Goal: Task Accomplishment & Management: Complete application form

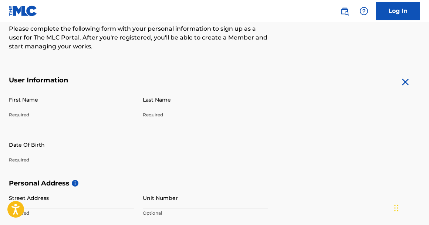
scroll to position [109, 0]
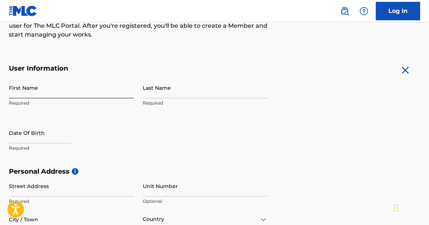
click at [40, 94] on input "First Name" at bounding box center [71, 87] width 125 height 21
type input "N"
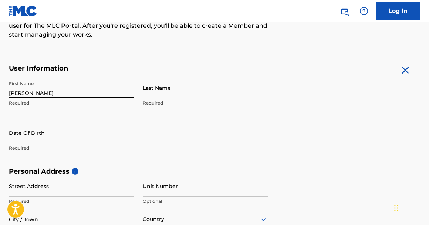
type input "[PERSON_NAME]"
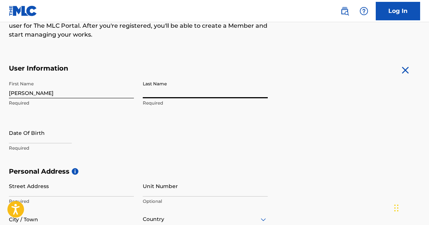
click at [167, 91] on input "Last Name" at bounding box center [205, 87] width 125 height 21
type input "[PERSON_NAME]"
click at [103, 132] on div "Date Of Birth Required" at bounding box center [71, 138] width 125 height 33
click at [16, 135] on input "text" at bounding box center [40, 132] width 63 height 21
select select "8"
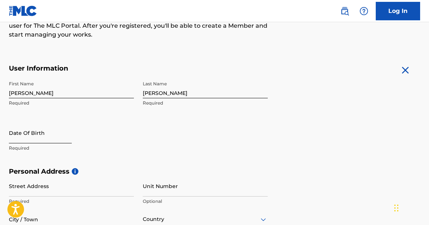
select select "2025"
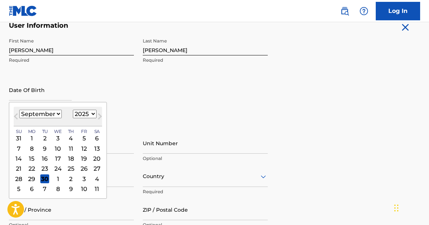
scroll to position [165, 0]
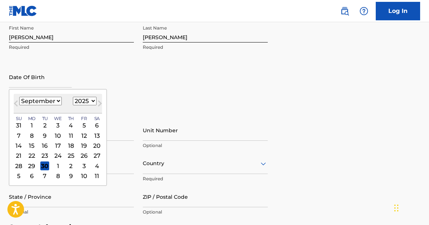
click at [43, 98] on select "January February March April May June July August September October November De…" at bounding box center [40, 101] width 43 height 9
select select "4"
click at [78, 97] on select "1899 1900 1901 1902 1903 1904 1905 1906 1907 1908 1909 1910 1911 1912 1913 1914…" at bounding box center [85, 101] width 24 height 9
click at [91, 100] on select "1899 1900 1901 1902 1903 1904 1905 1906 1907 1908 1909 1910 1911 1912 1913 1914…" at bounding box center [85, 101] width 24 height 9
select select "1991"
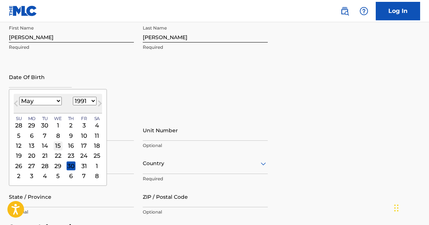
click at [59, 148] on div "15" at bounding box center [58, 145] width 9 height 9
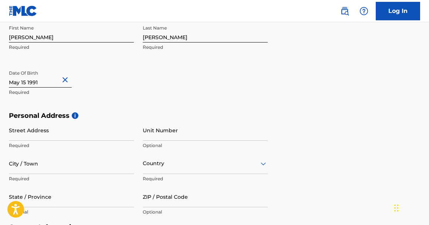
select select "4"
select select "1991"
click at [162, 76] on div "First Name [PERSON_NAME] Required Last Name [PERSON_NAME] Required Date Of Birt…" at bounding box center [138, 66] width 259 height 90
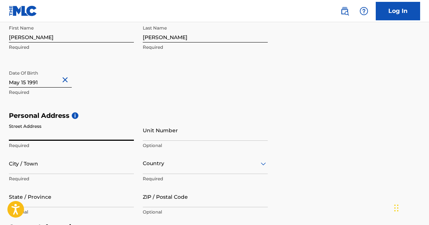
click at [62, 135] on input "Street Address" at bounding box center [71, 130] width 125 height 21
paste input ""CARRTOONS LLC [STREET_ADDRESS]""
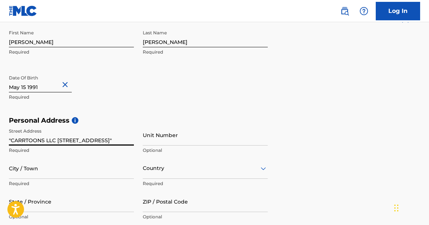
scroll to position [167, 0]
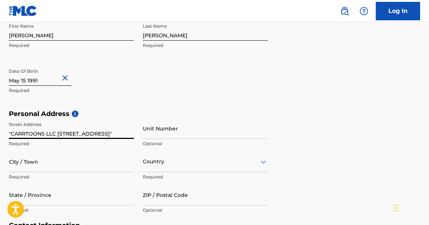
click at [50, 135] on input ""CARRTOONS LLC [STREET_ADDRESS]"" at bounding box center [71, 128] width 125 height 21
drag, startPoint x: 58, startPoint y: 135, endPoint x: -51, endPoint y: 135, distance: 109.1
drag, startPoint x: 65, startPoint y: 133, endPoint x: 57, endPoint y: 133, distance: 8.5
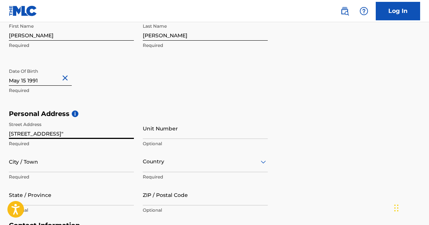
click at [57, 133] on input "[STREET_ADDRESS]"" at bounding box center [71, 128] width 125 height 21
type input "[STREET_ADDRESS]""
click at [195, 131] on input "Unit Number" at bounding box center [205, 128] width 125 height 21
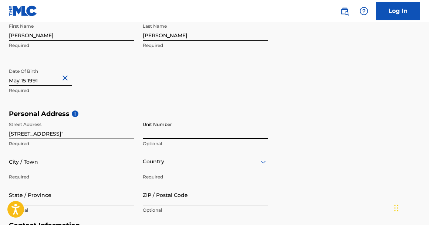
paste input "402"
type input "402"
click at [49, 136] on input "[STREET_ADDRESS]"" at bounding box center [71, 128] width 125 height 21
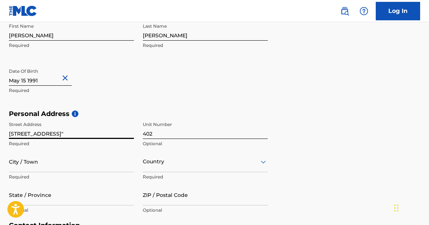
click at [49, 136] on input "[STREET_ADDRESS]"" at bounding box center [71, 128] width 125 height 21
drag, startPoint x: 74, startPoint y: 133, endPoint x: 44, endPoint y: 135, distance: 30.0
click at [44, 135] on input "[STREET_ADDRESS]"" at bounding box center [71, 128] width 125 height 21
type input "2 Liam Drive 12508""
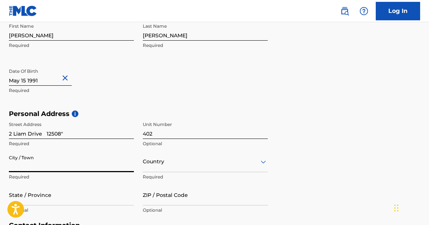
click at [36, 164] on input "City / Town" at bounding box center [71, 161] width 125 height 21
paste input "Beacon, [GEOGRAPHIC_DATA]"
click at [54, 134] on input "2 Liam Drive 12508"" at bounding box center [71, 128] width 125 height 21
drag, startPoint x: 40, startPoint y: 166, endPoint x: 30, endPoint y: 166, distance: 10.4
click at [30, 166] on input "Beacon, [GEOGRAPHIC_DATA]" at bounding box center [71, 161] width 125 height 21
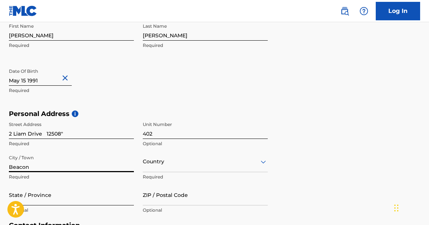
type input "Beacon"
click at [38, 195] on input "State / Province" at bounding box center [71, 195] width 125 height 21
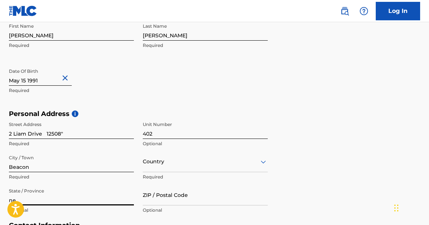
type input "n"
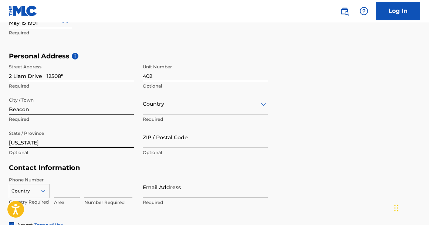
scroll to position [224, 0]
type input "[US_STATE]"
click at [65, 75] on input "2 Liam Drive 12508"" at bounding box center [71, 71] width 125 height 21
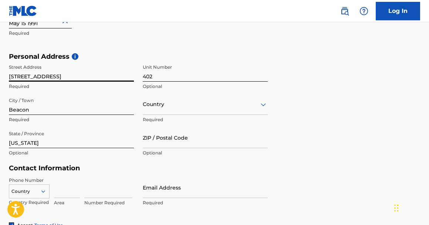
drag, startPoint x: 65, startPoint y: 75, endPoint x: 46, endPoint y: 75, distance: 18.5
click at [46, 75] on input "[STREET_ADDRESS]" at bounding box center [71, 71] width 125 height 21
type input "2 Liam Drive"
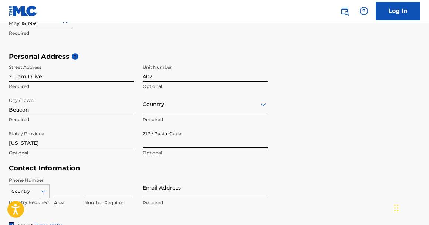
click at [166, 138] on input "ZIP / Postal Code" at bounding box center [205, 137] width 125 height 21
paste input "12508"
type input "12508"
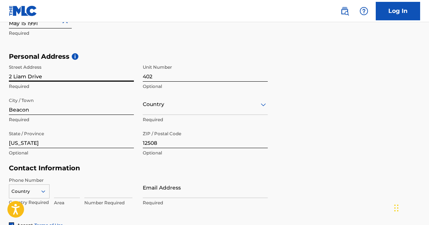
click at [62, 75] on input "2 Liam Drive" at bounding box center [71, 71] width 125 height 21
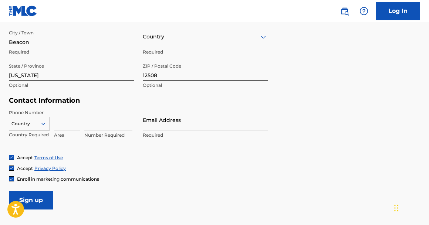
scroll to position [292, 0]
type input "2 Liam Drive"
click at [65, 125] on input at bounding box center [67, 119] width 26 height 21
click at [67, 122] on input at bounding box center [67, 119] width 26 height 21
click at [132, 91] on div "State / Province [US_STATE] Optional" at bounding box center [71, 75] width 125 height 33
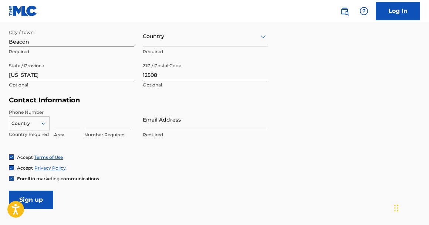
click at [69, 131] on div "Area" at bounding box center [67, 125] width 26 height 33
click at [66, 126] on input at bounding box center [67, 119] width 26 height 21
type input "845"
click at [95, 124] on input at bounding box center [108, 119] width 48 height 21
type input "5945978"
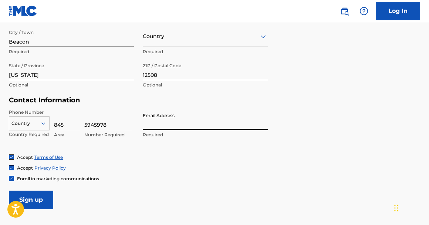
click at [163, 122] on input "Email Address" at bounding box center [205, 119] width 125 height 21
paste input "[EMAIL_ADDRESS][DOMAIN_NAME]"
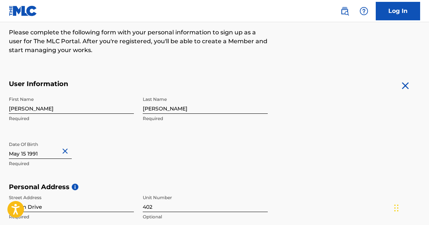
scroll to position [0, 0]
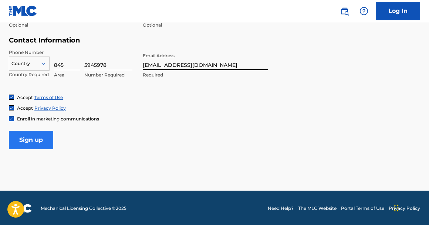
type input "[EMAIL_ADDRESS][DOMAIN_NAME]"
click at [37, 143] on input "Sign up" at bounding box center [31, 140] width 44 height 18
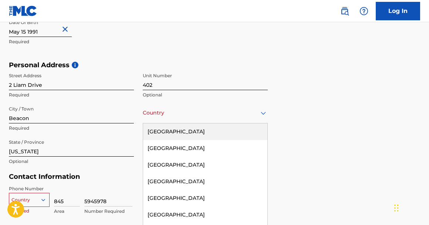
scroll to position [225, 0]
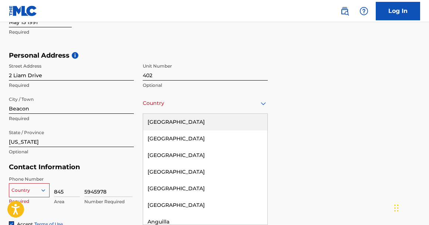
click at [170, 114] on div "[GEOGRAPHIC_DATA], 1 of 223. 223 results available. Use Up and Down to choose o…" at bounding box center [205, 103] width 125 height 21
click at [170, 123] on div "[GEOGRAPHIC_DATA]" at bounding box center [205, 122] width 124 height 17
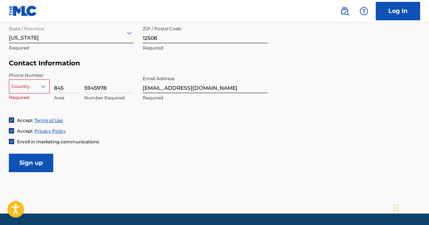
scroll to position [331, 0]
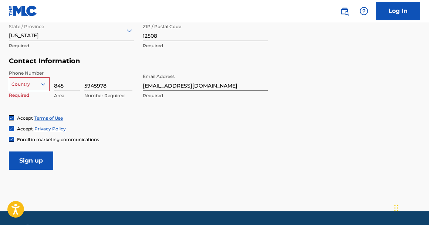
click at [32, 84] on div at bounding box center [29, 84] width 40 height 8
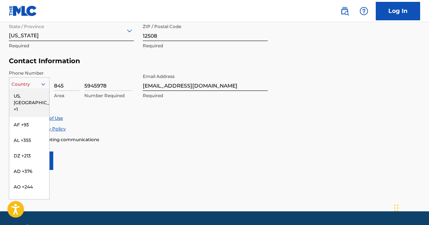
click at [31, 98] on div "US, [GEOGRAPHIC_DATA] +1" at bounding box center [29, 102] width 40 height 29
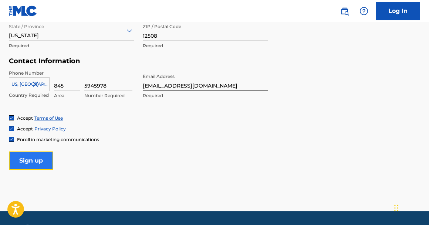
click at [36, 162] on input "Sign up" at bounding box center [31, 161] width 44 height 18
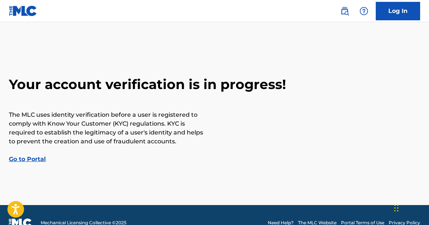
click at [25, 163] on div "Your account verification is in progress! The MLC uses identity verification be…" at bounding box center [214, 120] width 429 height 88
click at [30, 158] on link "Go to Portal" at bounding box center [27, 159] width 37 height 7
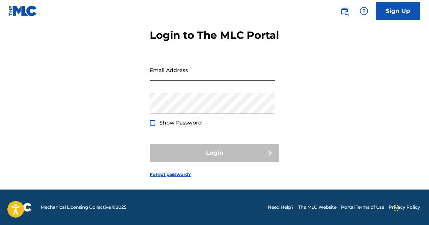
scroll to position [48, 0]
